Goal: Task Accomplishment & Management: Manage account settings

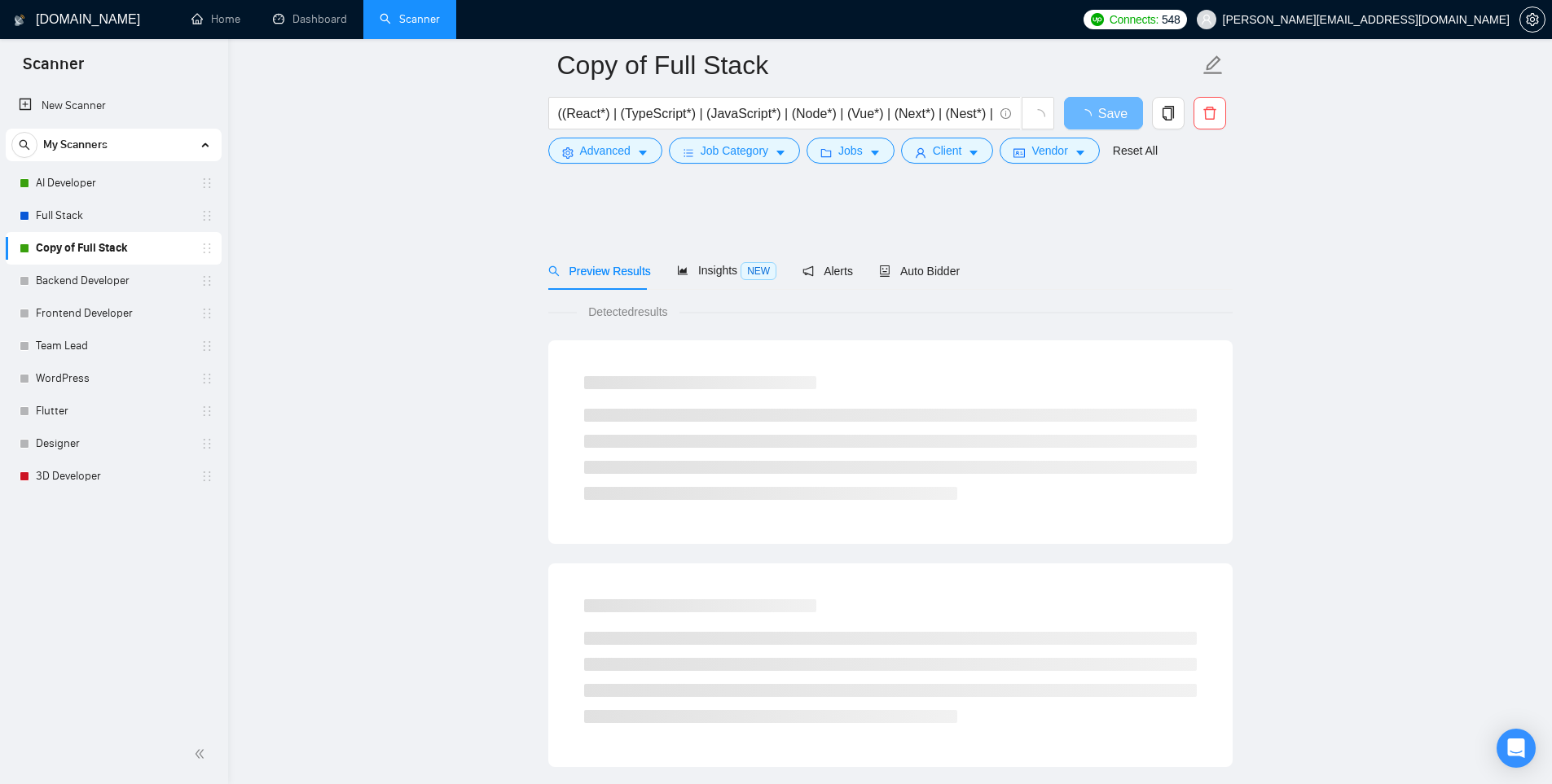
scroll to position [652, 0]
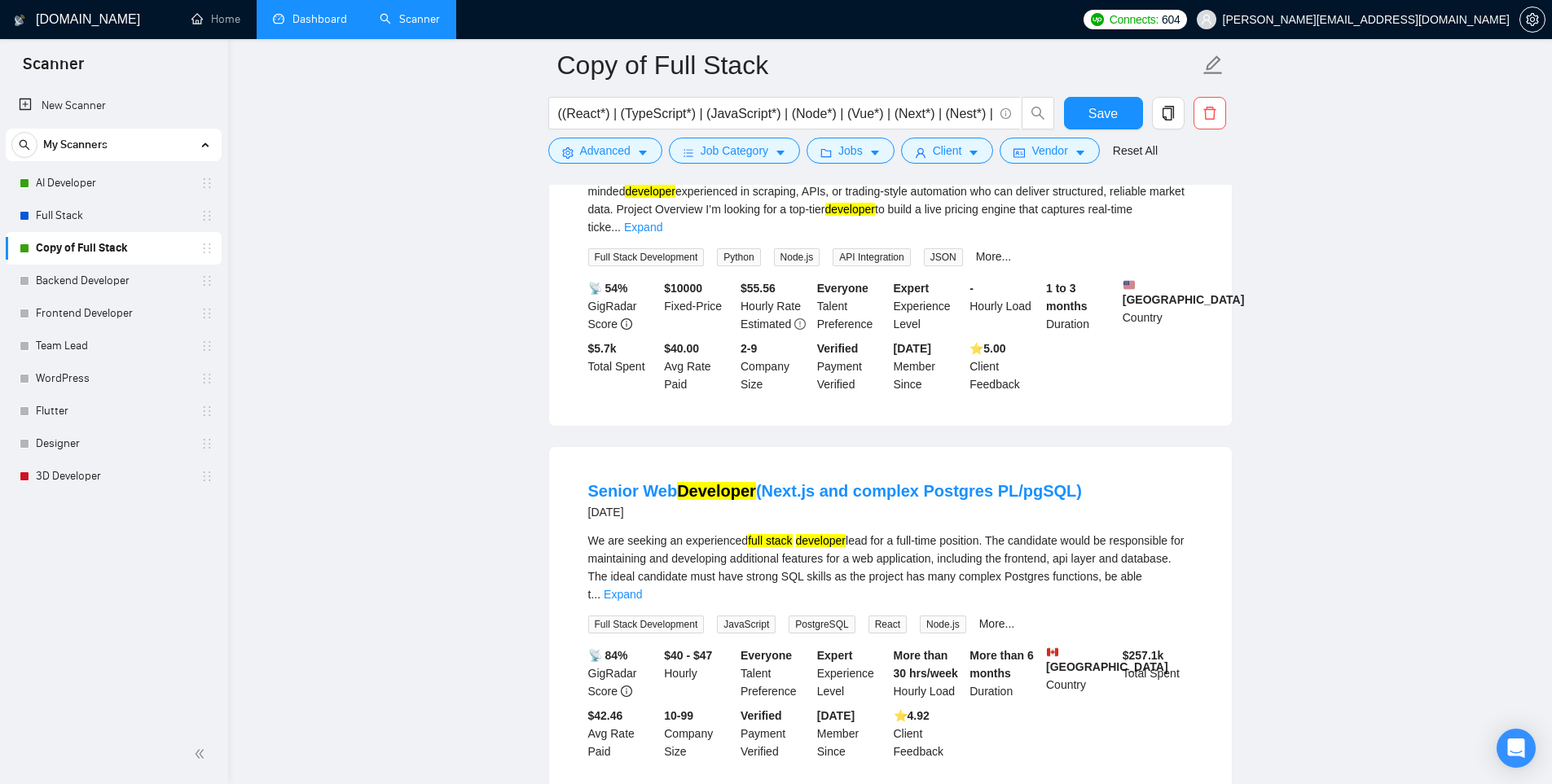
click at [316, 19] on link "Dashboard" at bounding box center [310, 18] width 74 height 14
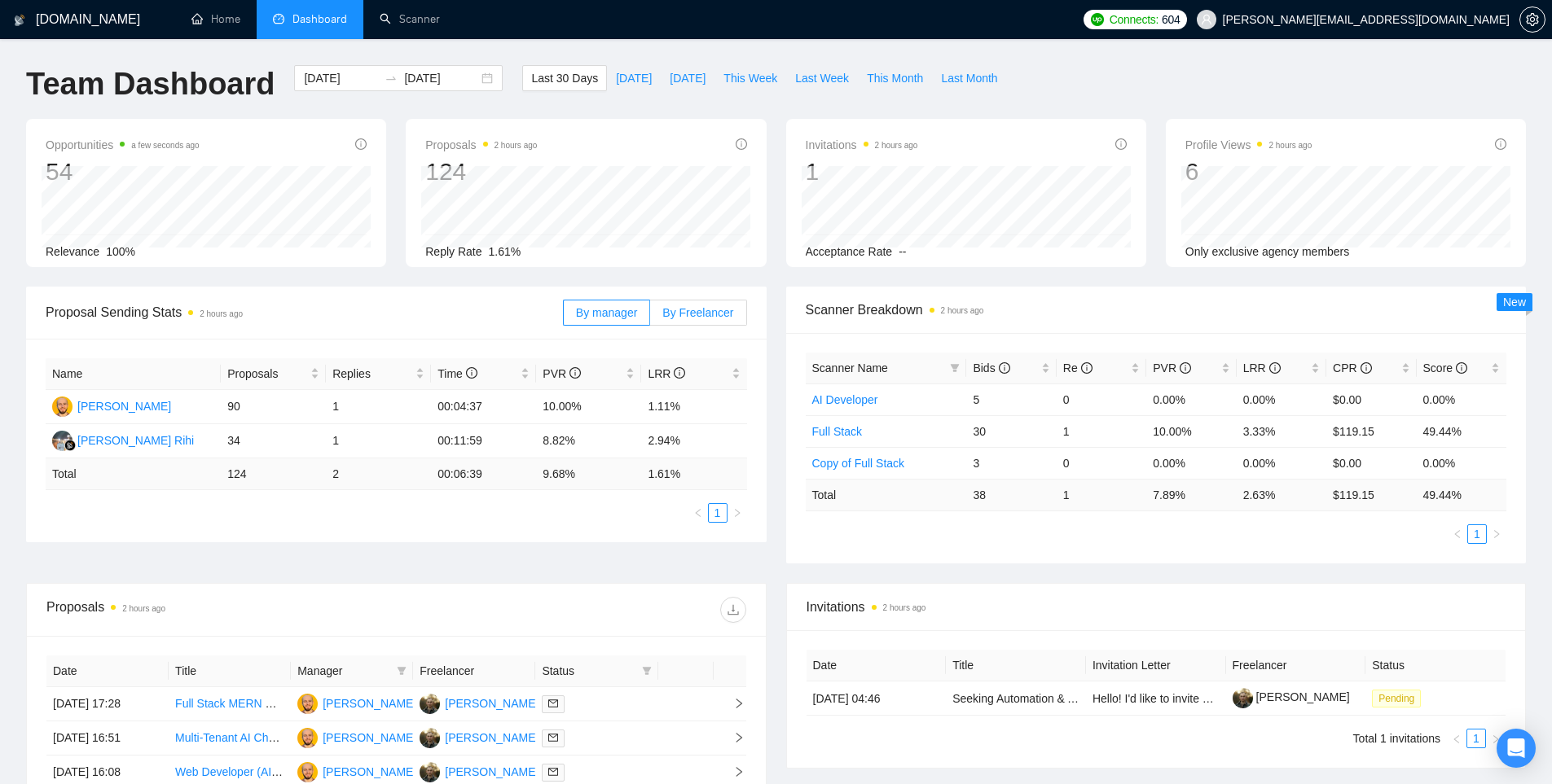
click at [680, 311] on span "By Freelancer" at bounding box center [698, 313] width 71 height 13
click at [650, 317] on input "By Freelancer" at bounding box center [650, 317] width 0 height 0
click at [625, 317] on span "By manager" at bounding box center [606, 313] width 61 height 13
click at [564, 317] on input "By manager" at bounding box center [564, 317] width 0 height 0
click at [730, 306] on span "By Freelancer" at bounding box center [698, 313] width 71 height 13
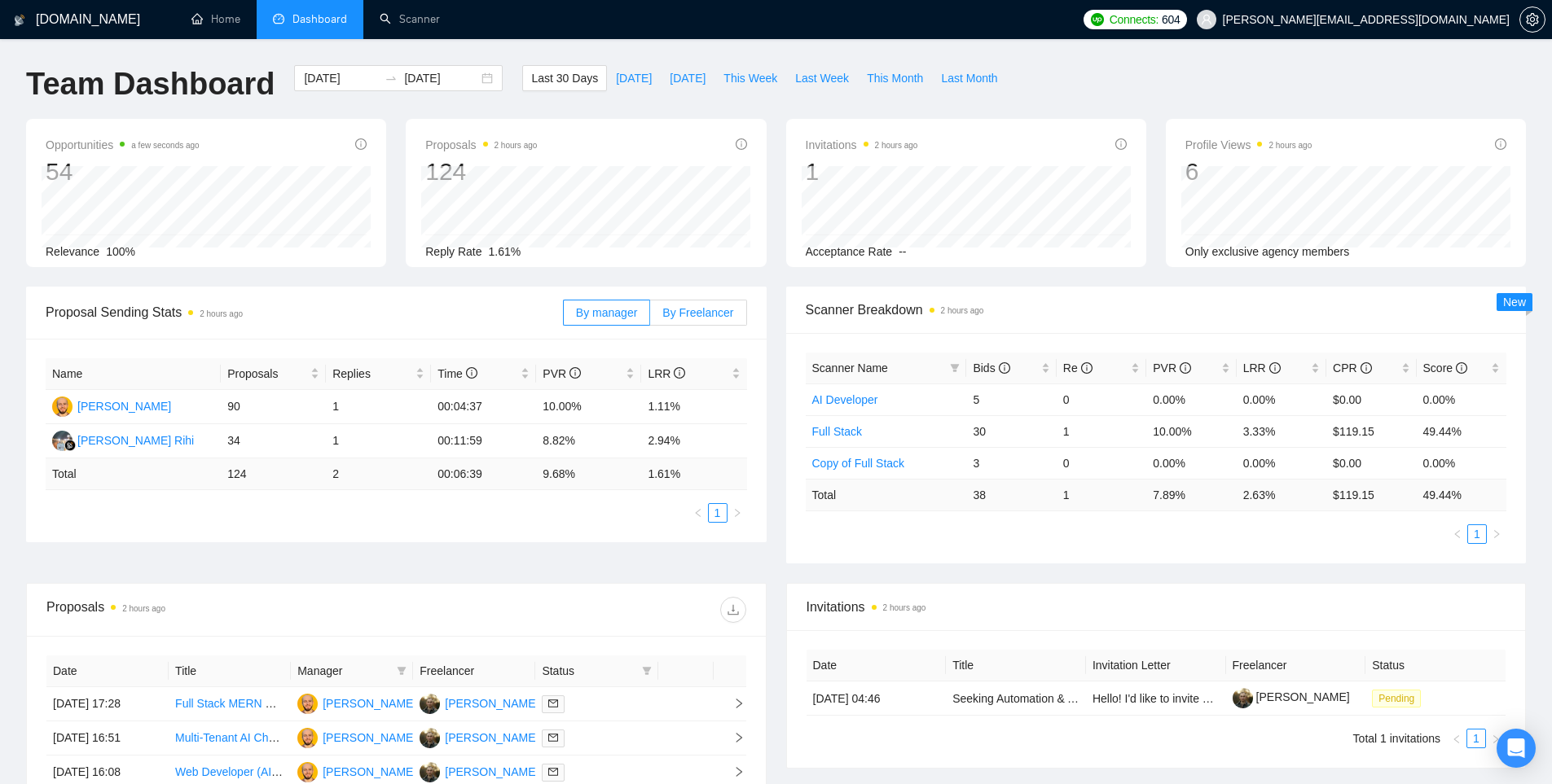
click at [650, 317] on input "By Freelancer" at bounding box center [650, 317] width 0 height 0
click at [595, 310] on span "By manager" at bounding box center [606, 313] width 61 height 13
click at [564, 317] on input "By manager" at bounding box center [564, 317] width 0 height 0
click at [695, 313] on span "By Freelancer" at bounding box center [698, 313] width 71 height 13
click at [650, 317] on input "By Freelancer" at bounding box center [650, 317] width 0 height 0
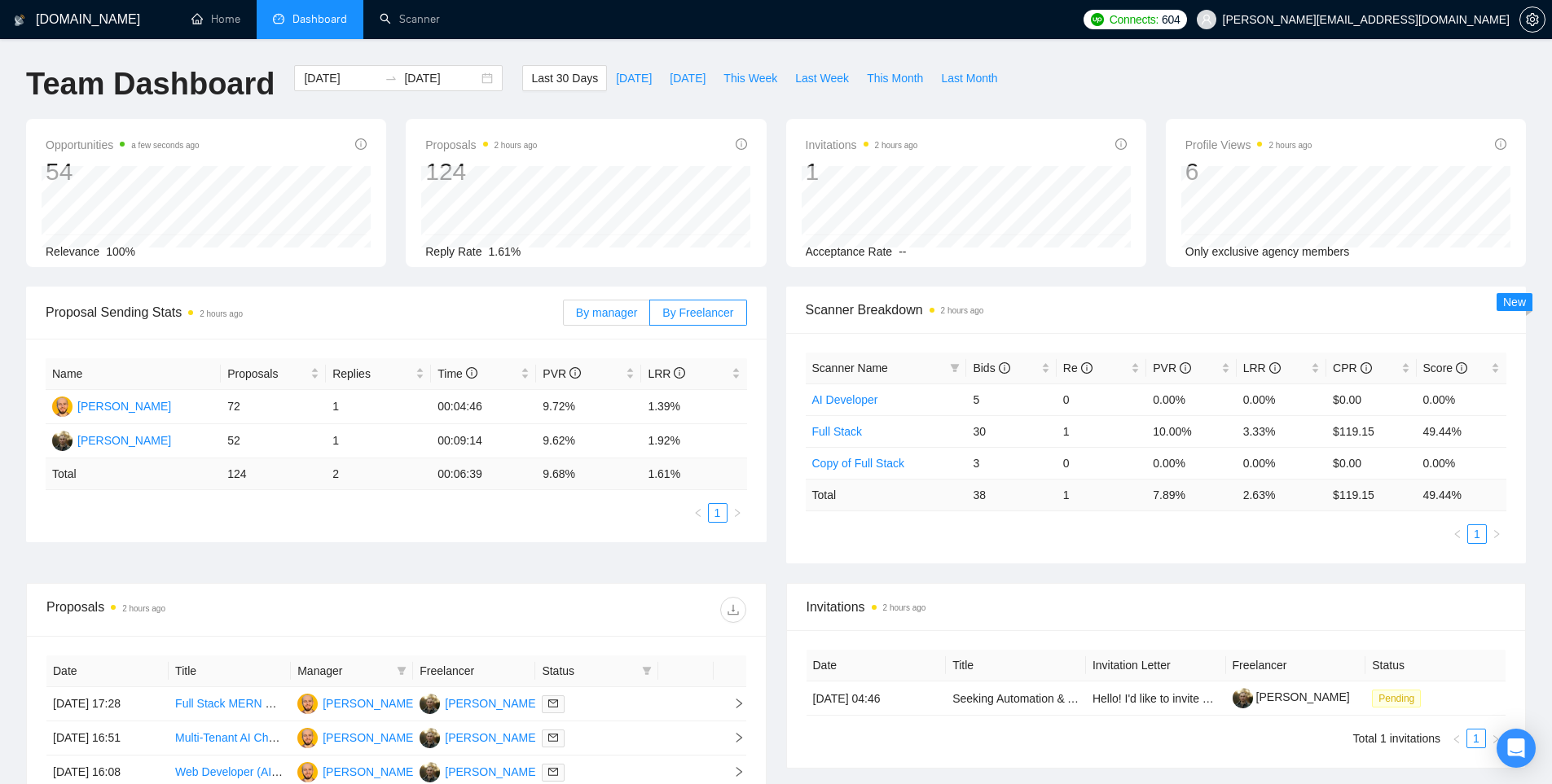
click at [632, 317] on span "By manager" at bounding box center [606, 313] width 61 height 13
click at [564, 317] on input "By manager" at bounding box center [564, 317] width 0 height 0
click at [711, 315] on span "By Freelancer" at bounding box center [698, 313] width 71 height 13
click at [669, 313] on span "By Freelancer" at bounding box center [698, 313] width 71 height 13
click at [650, 317] on input "By Freelancer" at bounding box center [650, 317] width 0 height 0
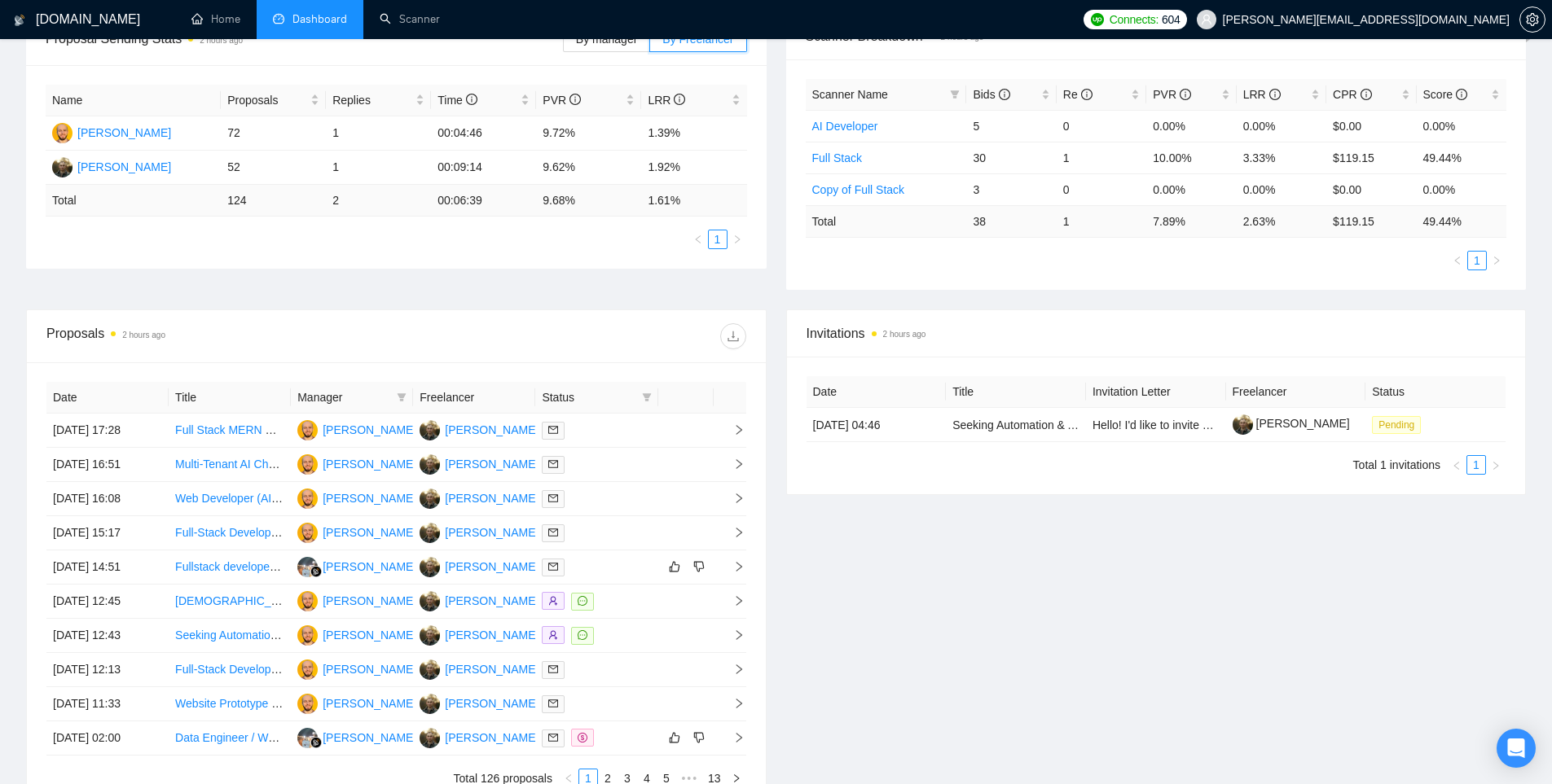
scroll to position [325, 0]
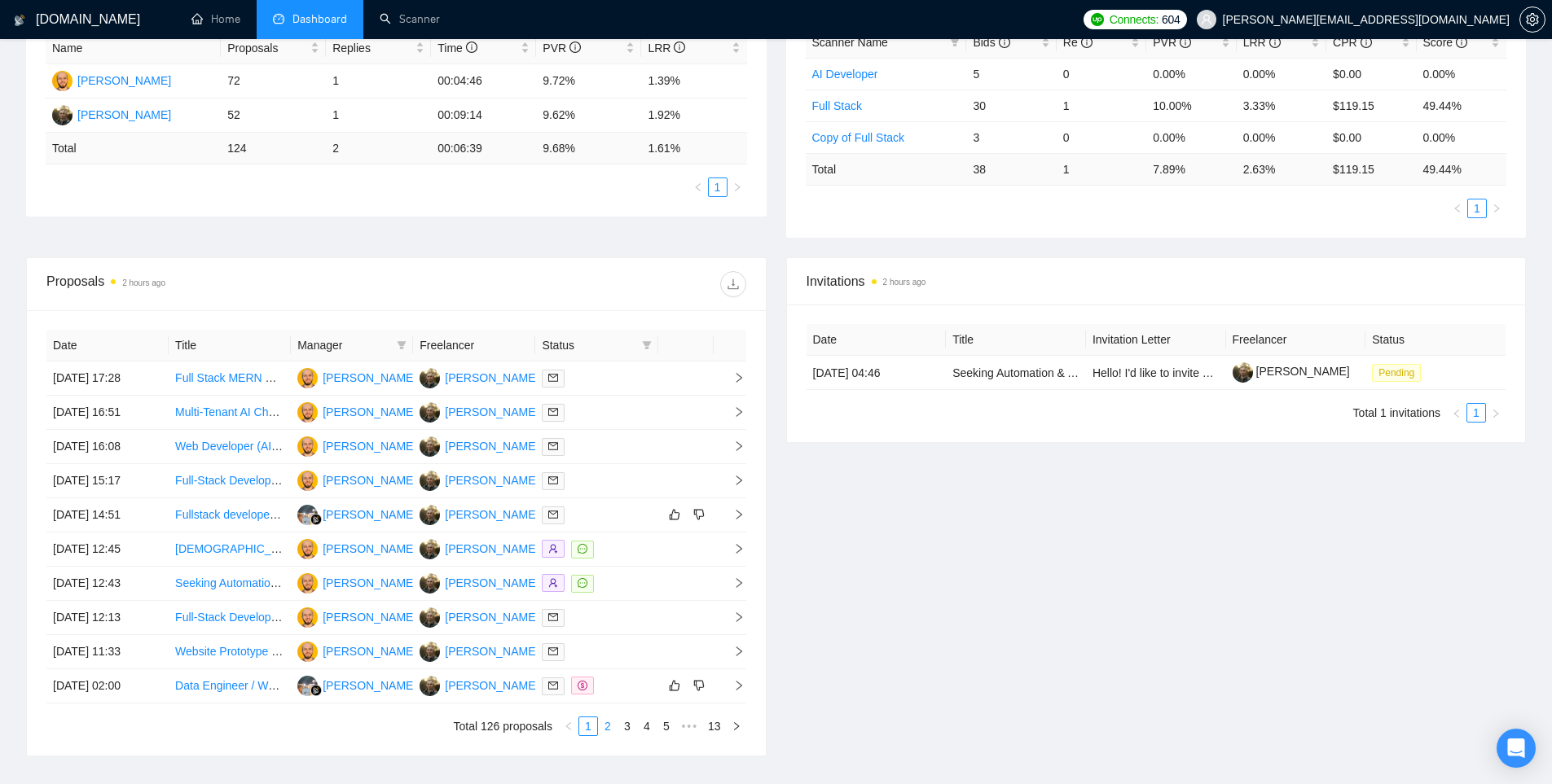
click at [611, 721] on link "2" at bounding box center [608, 726] width 18 height 18
click at [628, 726] on link "3" at bounding box center [627, 726] width 18 height 18
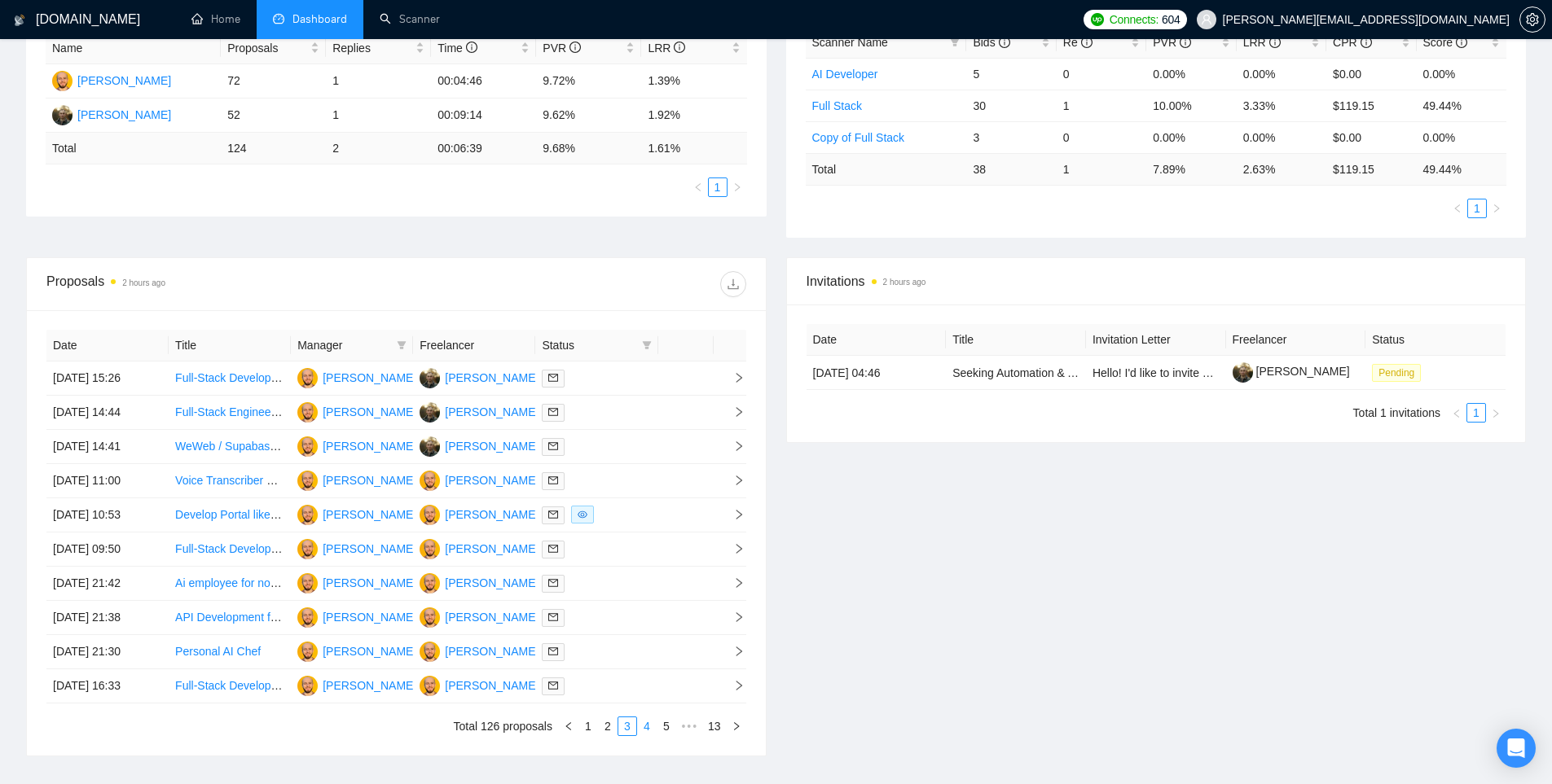
click at [647, 730] on link "4" at bounding box center [647, 726] width 18 height 18
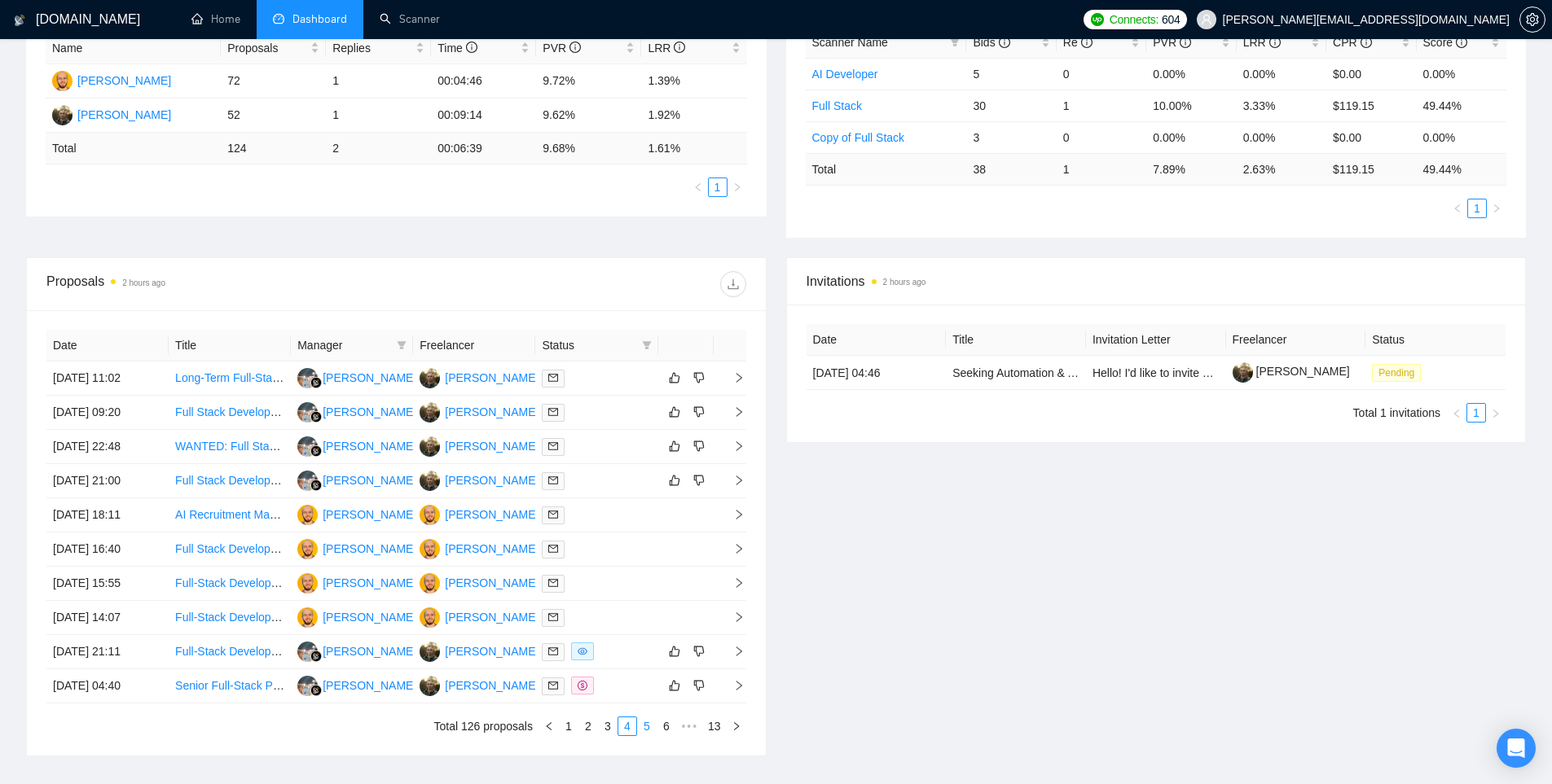
click at [643, 730] on link "5" at bounding box center [647, 726] width 18 height 18
click at [542, 728] on link "1" at bounding box center [543, 726] width 18 height 18
